Goal: Task Accomplishment & Management: Manage account settings

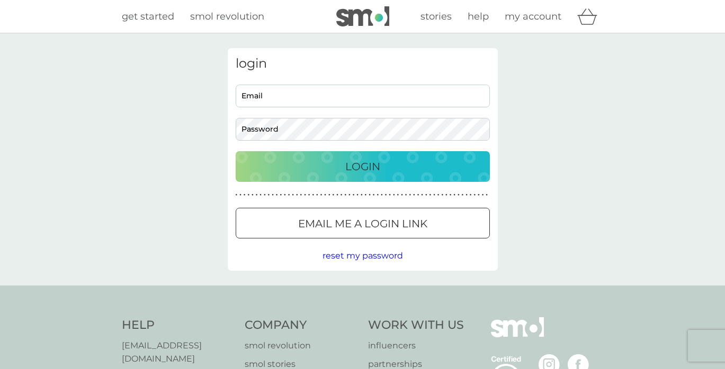
click at [292, 100] on input "Email" at bounding box center [363, 96] width 254 height 23
type input "[EMAIL_ADDRESS][DOMAIN_NAME]"
click at [363, 165] on p "Login" at bounding box center [362, 166] width 35 height 17
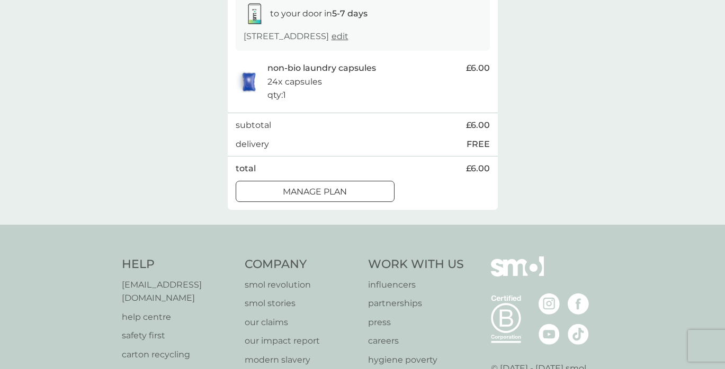
scroll to position [200, 0]
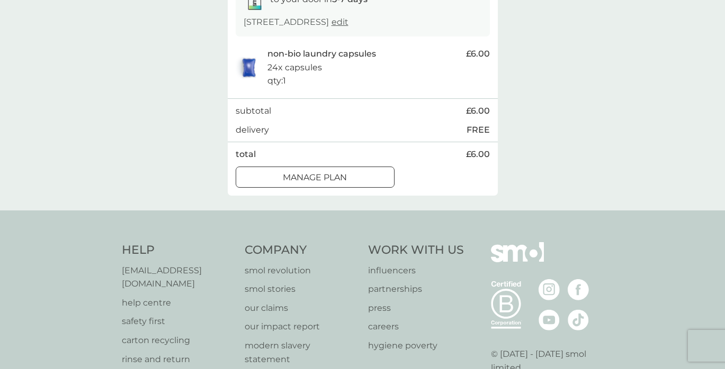
click at [327, 183] on div at bounding box center [315, 177] width 38 height 11
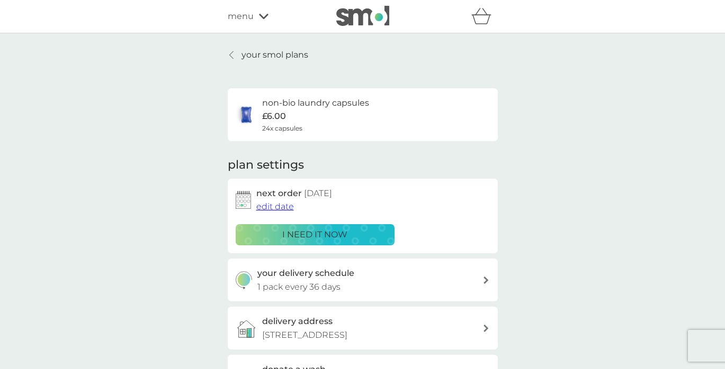
click at [252, 53] on p "your smol plans" at bounding box center [274, 55] width 67 height 14
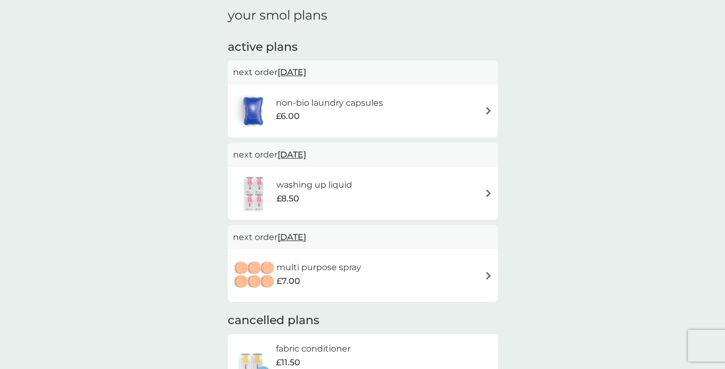
scroll to position [151, 0]
click at [488, 193] on img at bounding box center [488, 192] width 8 height 8
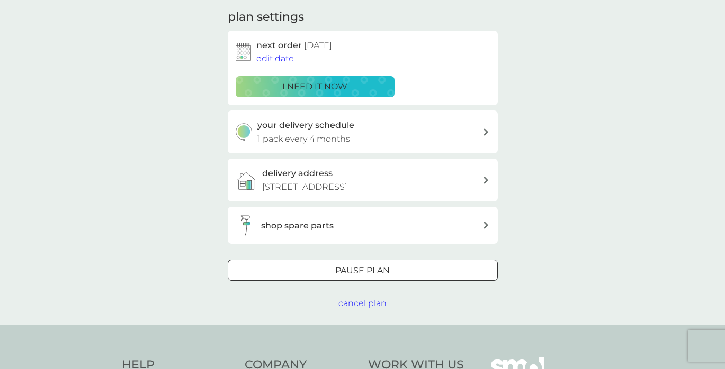
scroll to position [149, 0]
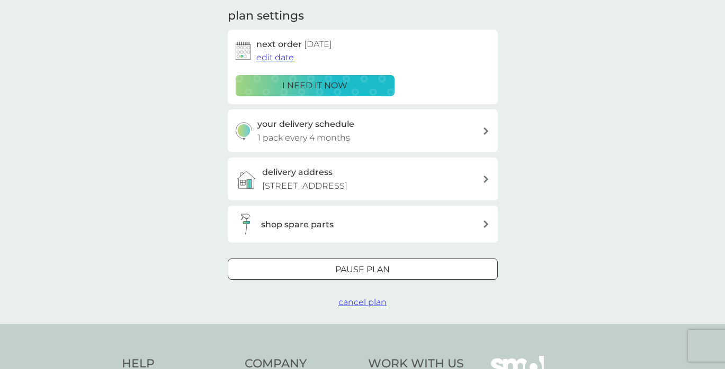
click at [373, 308] on span "cancel plan" at bounding box center [362, 302] width 48 height 10
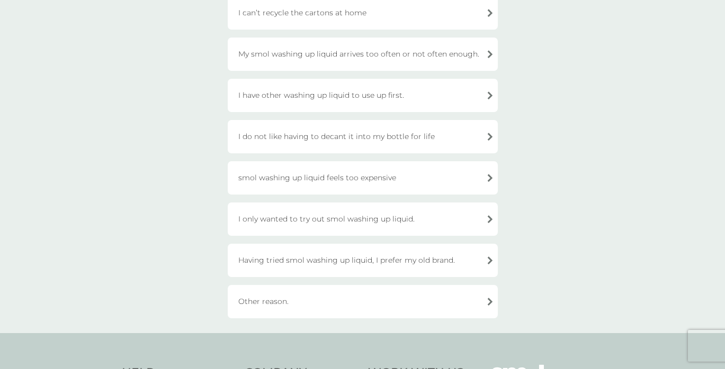
scroll to position [172, 0]
click at [490, 299] on div "Other reason." at bounding box center [363, 300] width 270 height 33
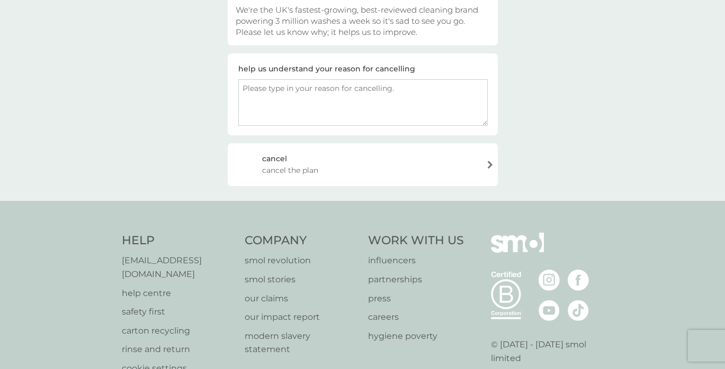
scroll to position [127, 0]
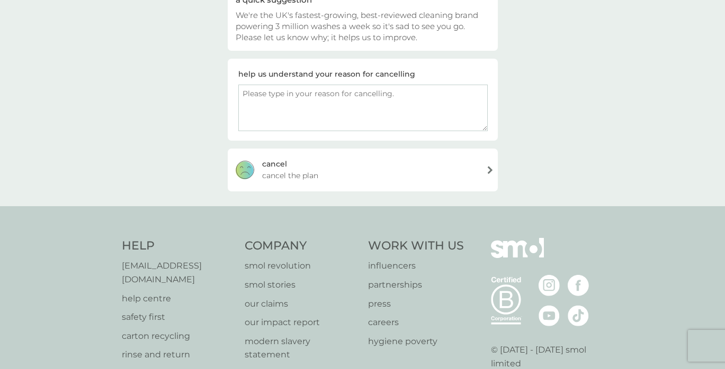
click at [396, 92] on textarea at bounding box center [362, 108] width 249 height 47
type textarea "I have another, local supplier"
click at [489, 167] on div "cancel cancel the plan" at bounding box center [363, 170] width 270 height 42
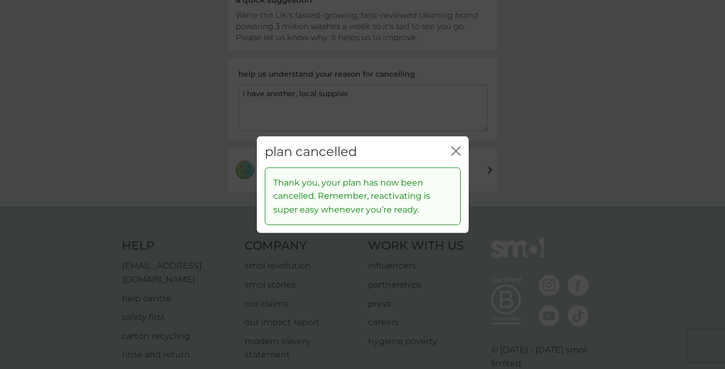
click at [457, 149] on icon "close" at bounding box center [458, 151] width 4 height 8
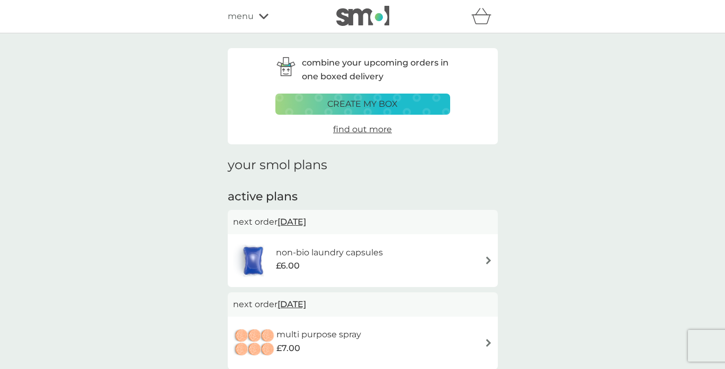
click at [247, 16] on span "menu" at bounding box center [241, 17] width 26 height 14
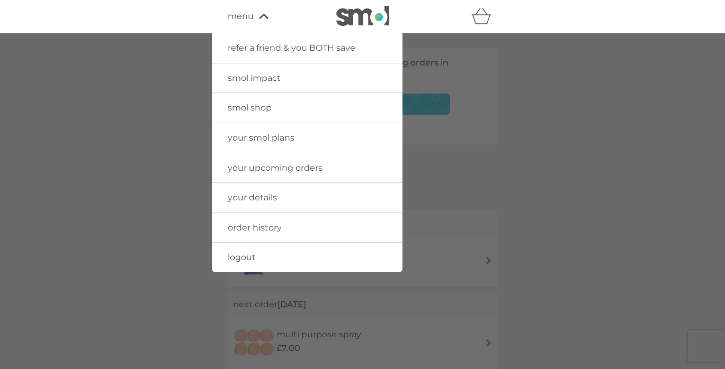
click at [243, 111] on span "smol shop" at bounding box center [250, 108] width 44 height 10
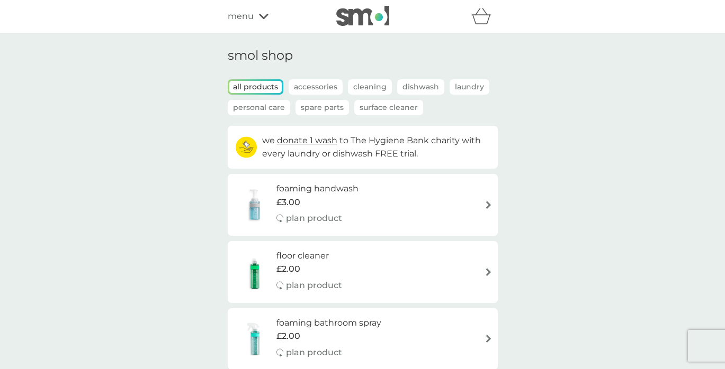
click at [412, 87] on p "Dishwash" at bounding box center [420, 86] width 47 height 15
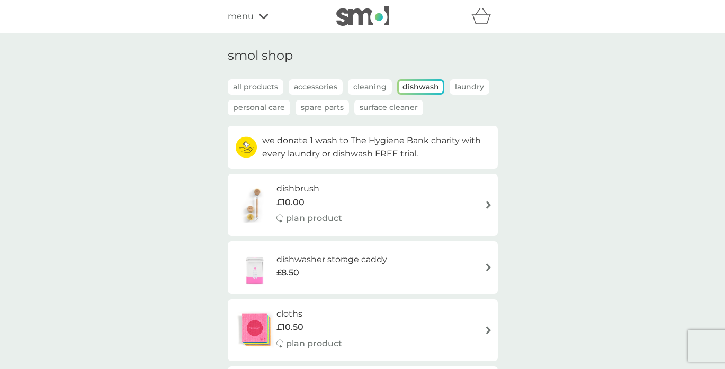
click at [253, 86] on p "all products" at bounding box center [256, 86] width 56 height 15
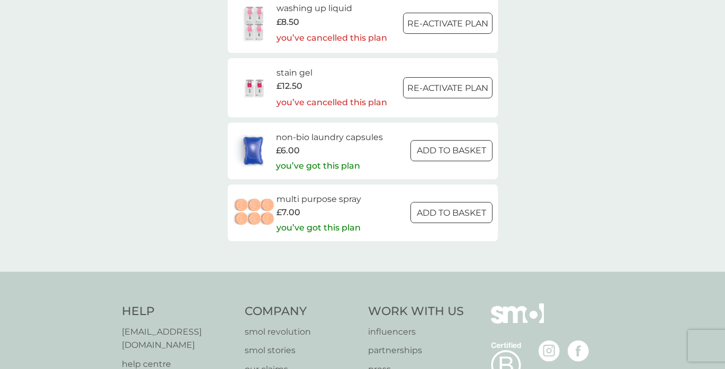
scroll to position [1636, 0]
